Goal: Navigation & Orientation: Understand site structure

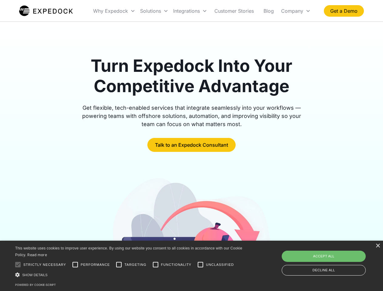
click at [202, 11] on div "Integrations" at bounding box center [190, 11] width 39 height 21
click at [114, 11] on div "Why Expedock" at bounding box center [110, 11] width 35 height 6
click at [154, 11] on div "Solutions" at bounding box center [150, 11] width 21 height 6
click at [190, 11] on div "Integrations" at bounding box center [186, 11] width 27 height 6
click at [296, 11] on div "Company" at bounding box center [292, 11] width 22 height 6
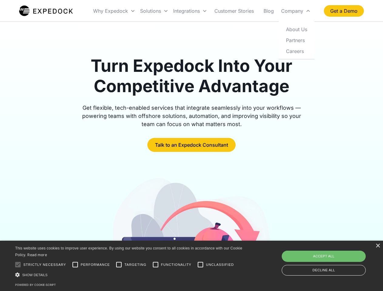
click at [18, 265] on div at bounding box center [18, 265] width 12 height 12
click at [75, 265] on input "Performance" at bounding box center [75, 265] width 12 height 12
checkbox input "true"
click at [119, 265] on input "Targeting" at bounding box center [119, 265] width 12 height 12
checkbox input "true"
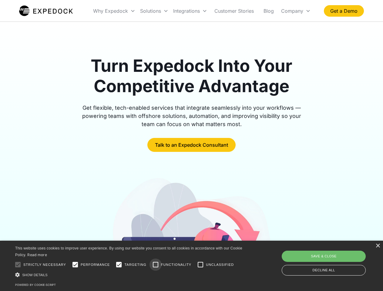
click at [156, 265] on input "Functionality" at bounding box center [156, 265] width 12 height 12
checkbox input "true"
click at [201, 265] on input "Unclassified" at bounding box center [201, 265] width 12 height 12
checkbox input "true"
